Goal: Task Accomplishment & Management: Manage account settings

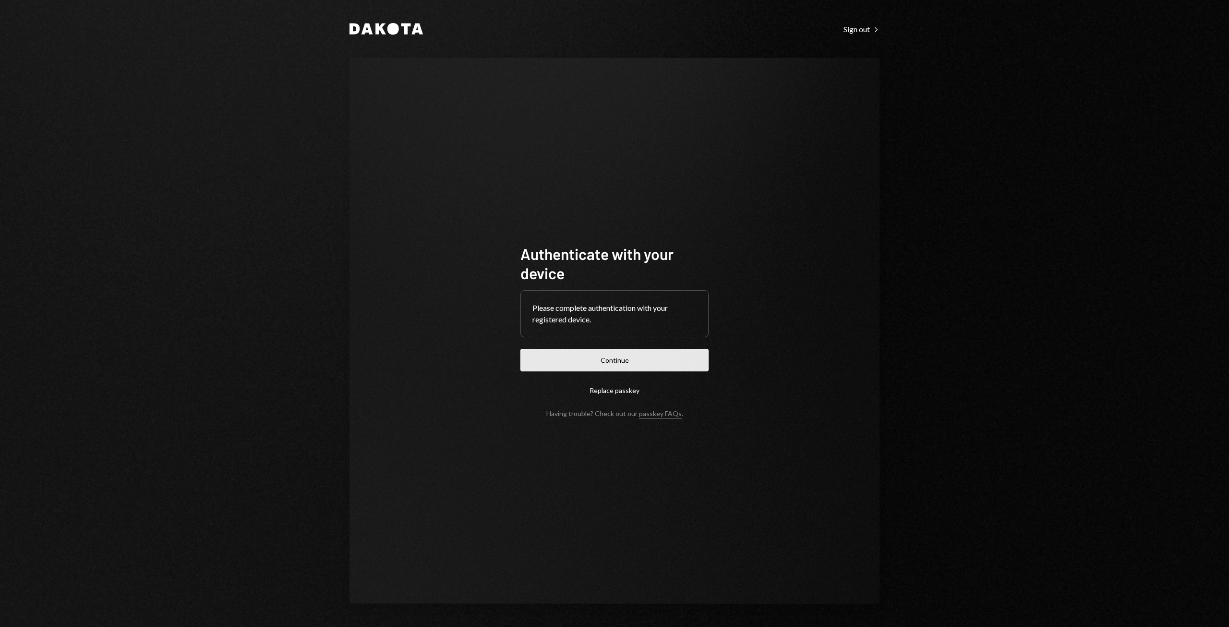
click at [605, 367] on button "Continue" at bounding box center [614, 360] width 188 height 23
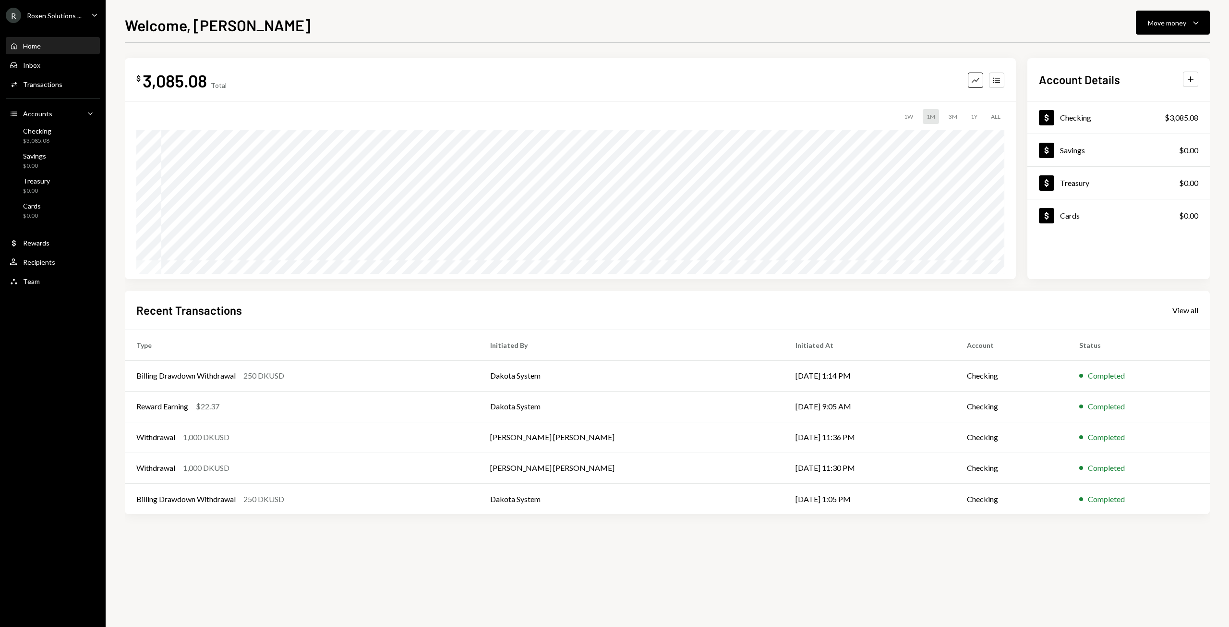
click at [82, 14] on div "R Roxen Solutions ... Caret Down" at bounding box center [53, 15] width 106 height 15
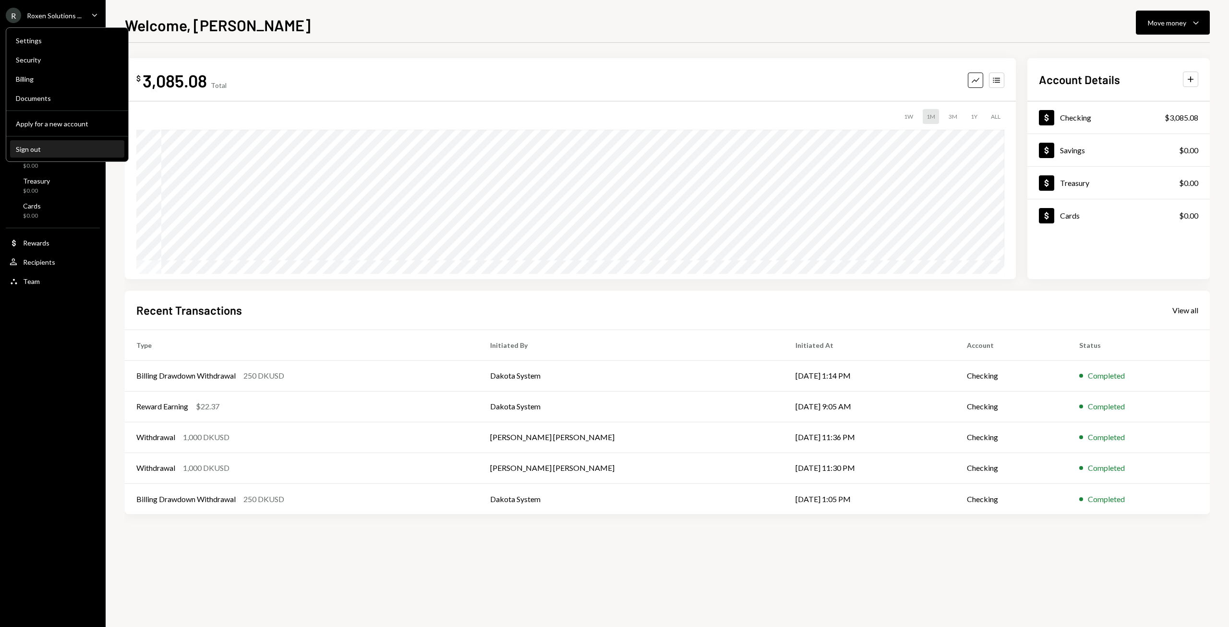
click at [30, 143] on button "Sign out" at bounding box center [67, 149] width 114 height 17
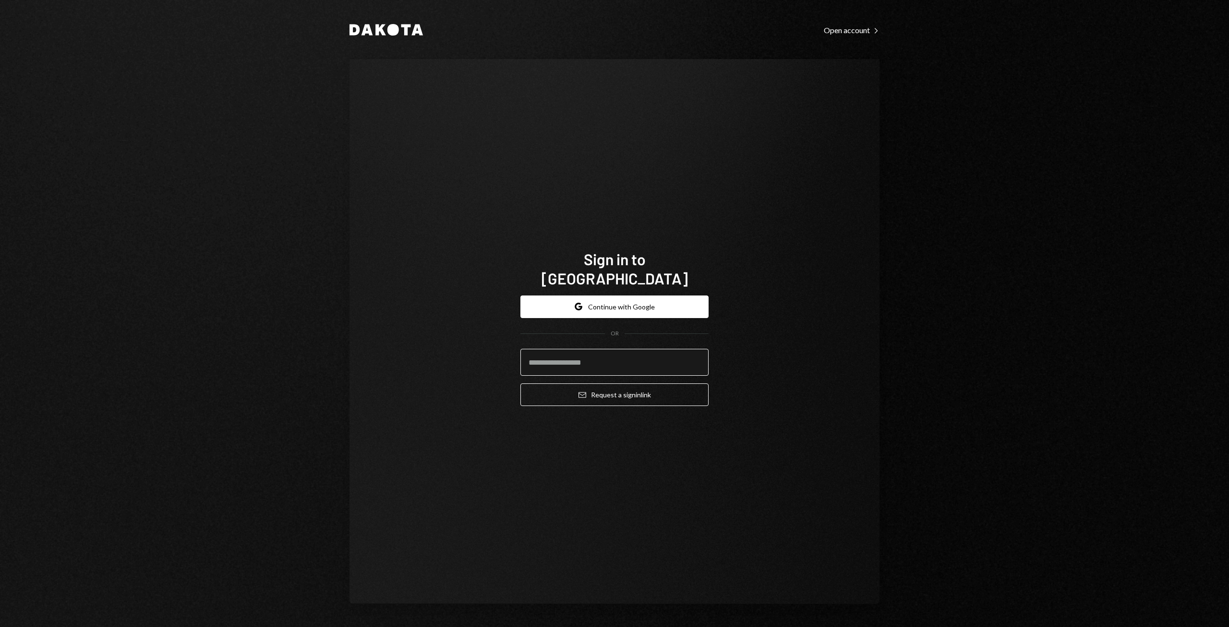
click at [586, 349] on input "email" at bounding box center [614, 362] width 188 height 27
type input "**********"
click at [613, 394] on button "Email Request a sign in link" at bounding box center [614, 394] width 188 height 23
